Goal: Navigation & Orientation: Understand site structure

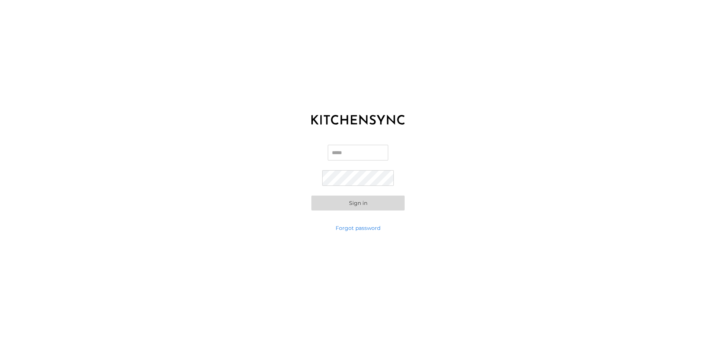
click at [340, 154] on input "Email" at bounding box center [358, 153] width 60 height 16
type input "**********"
click at [346, 202] on button "Sign in" at bounding box center [357, 202] width 93 height 15
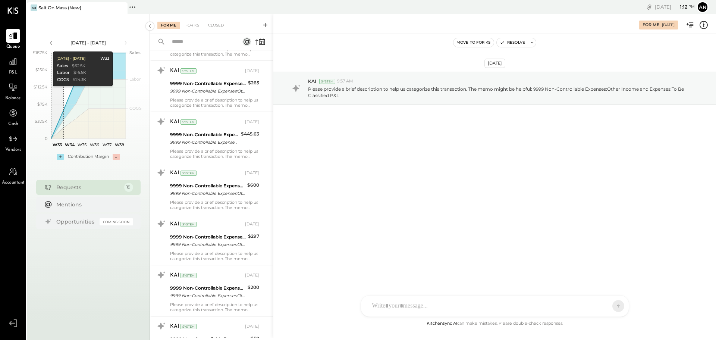
scroll to position [725, 0]
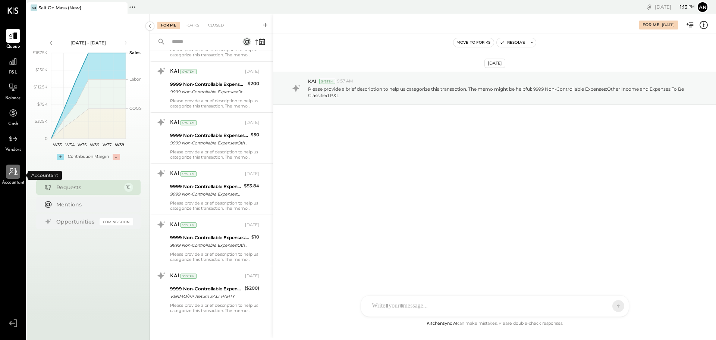
click at [9, 175] on icon at bounding box center [13, 172] width 10 height 10
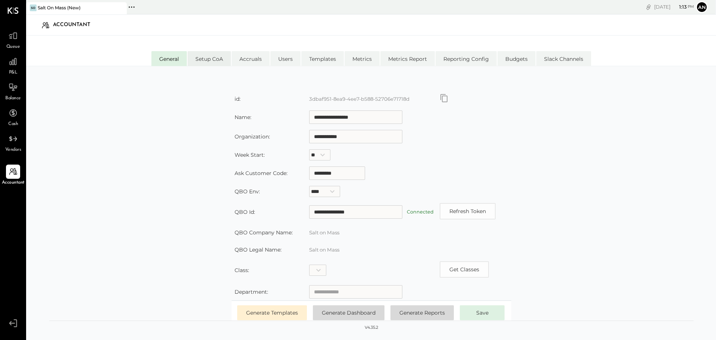
click at [208, 61] on li "Setup CoA" at bounding box center [208, 58] width 43 height 15
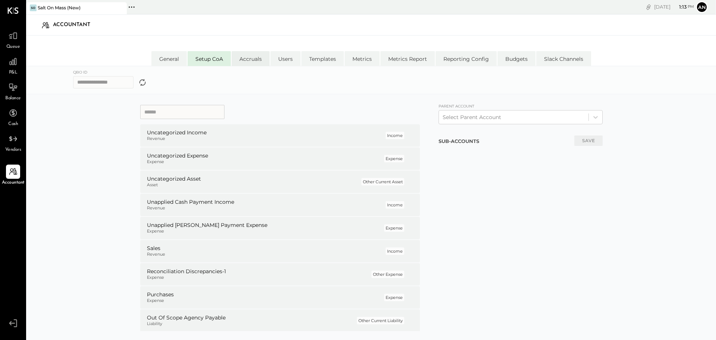
click at [248, 62] on li "Accruals" at bounding box center [250, 58] width 38 height 15
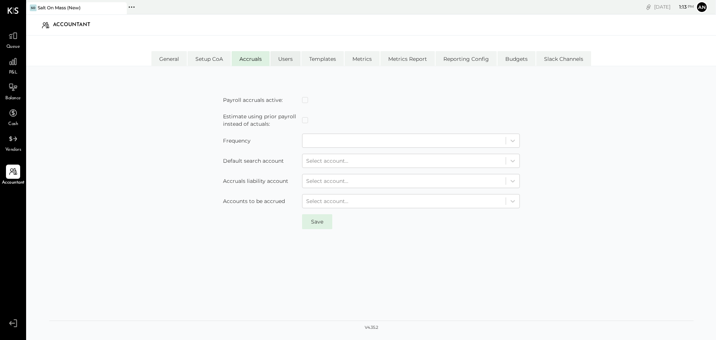
click at [291, 60] on li "Users" at bounding box center [285, 58] width 30 height 15
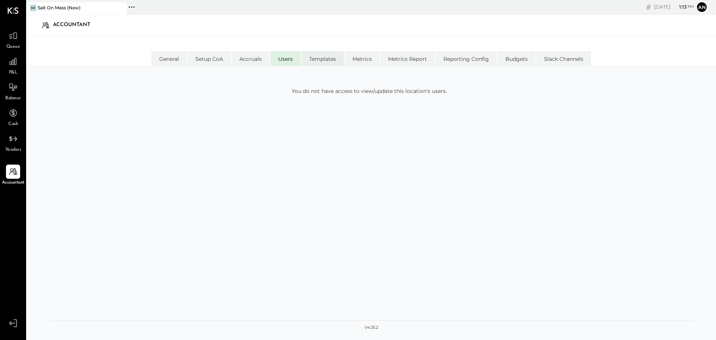
click at [327, 60] on li "Templates" at bounding box center [322, 58] width 42 height 15
click at [365, 60] on li "Metrics" at bounding box center [361, 58] width 35 height 15
click at [406, 60] on li "Metrics Report" at bounding box center [407, 58] width 54 height 15
